Goal: Navigation & Orientation: Find specific page/section

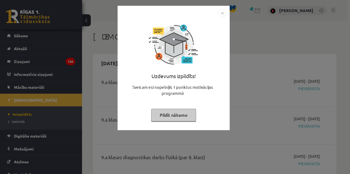
click at [74, 90] on div "Uzdevums izpildīts! Sveicam esi nopelnījis 1 punktus motivācijas programmā Pild…" at bounding box center [175, 87] width 350 height 174
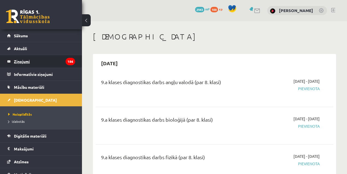
click at [30, 65] on legend "Ziņojumi 186" at bounding box center [44, 61] width 61 height 13
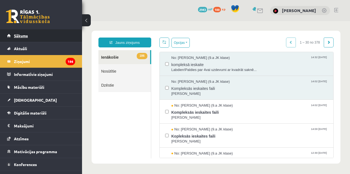
click at [49, 35] on link "Sākums" at bounding box center [41, 35] width 68 height 13
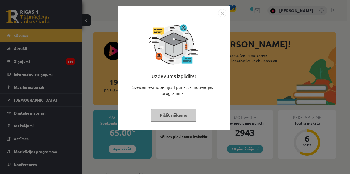
click at [49, 41] on div "Uzdevums izpildīts! Sveicam esi nopelnījis 1 punktus motivācijas programmā Pild…" at bounding box center [175, 87] width 350 height 174
